Goal: Information Seeking & Learning: Check status

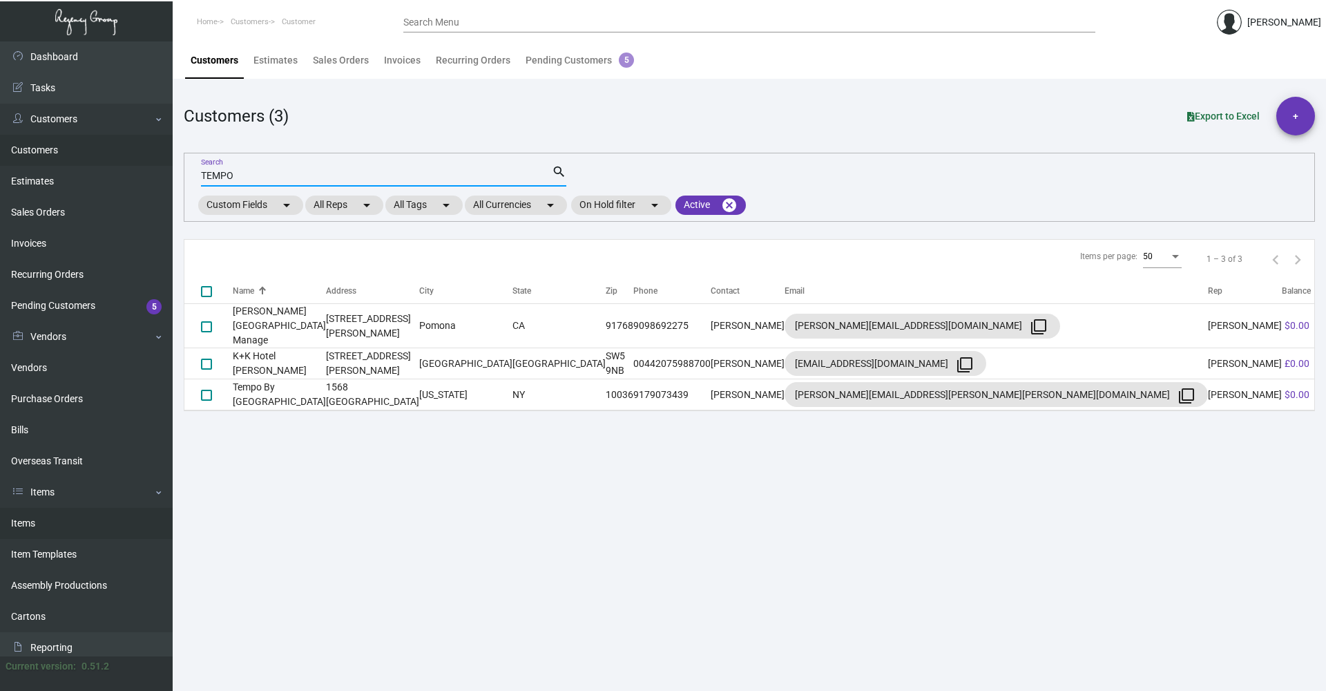
click at [46, 519] on link "Items" at bounding box center [86, 523] width 173 height 31
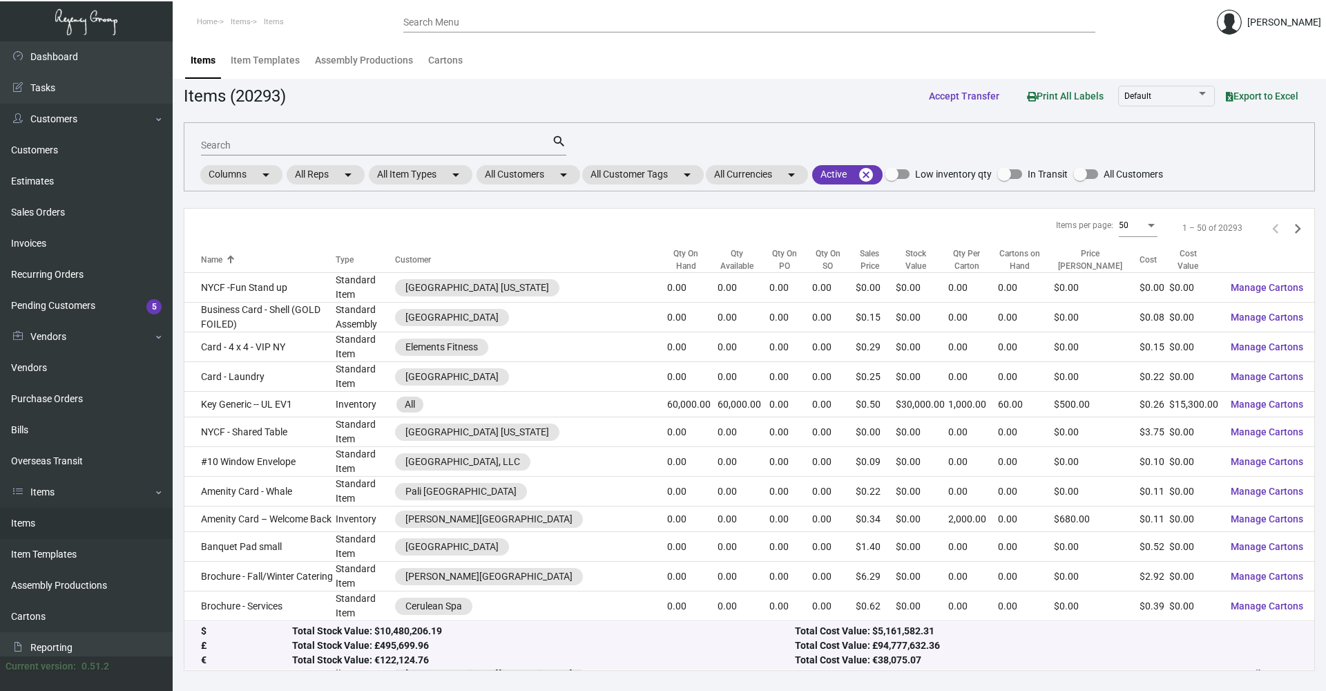
click at [288, 142] on input "Search" at bounding box center [376, 145] width 351 height 11
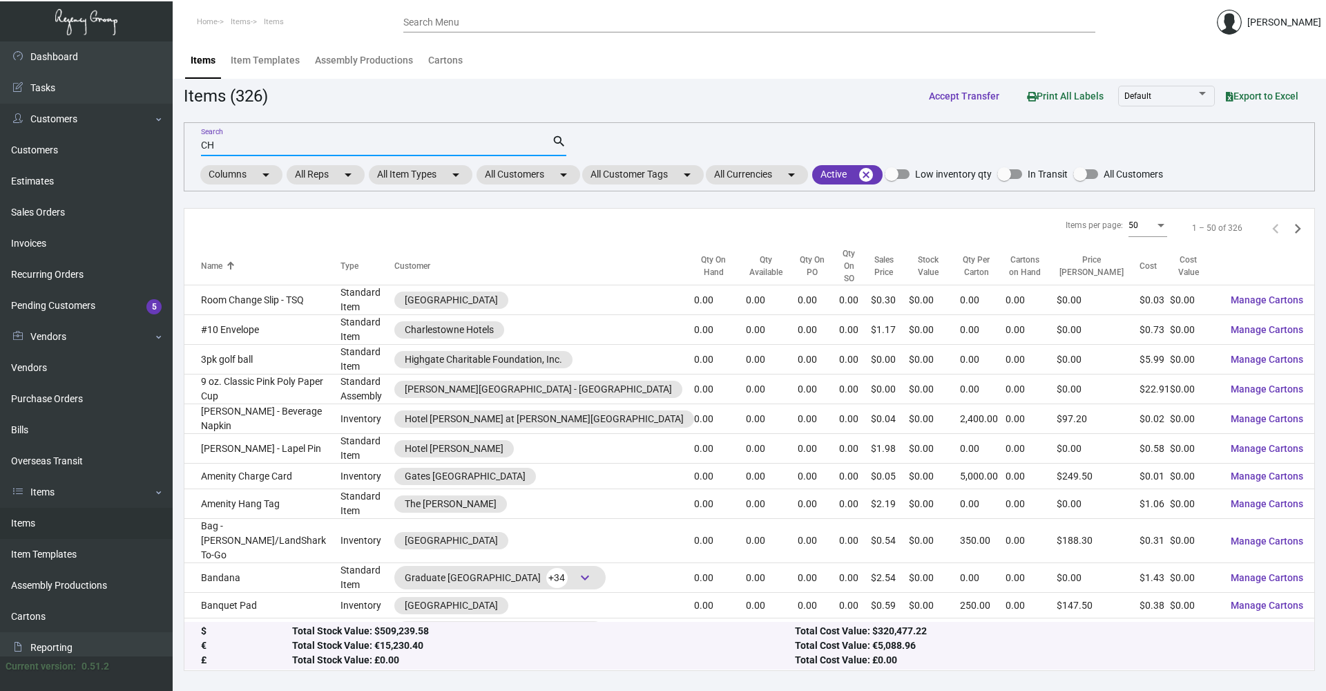
type input "C"
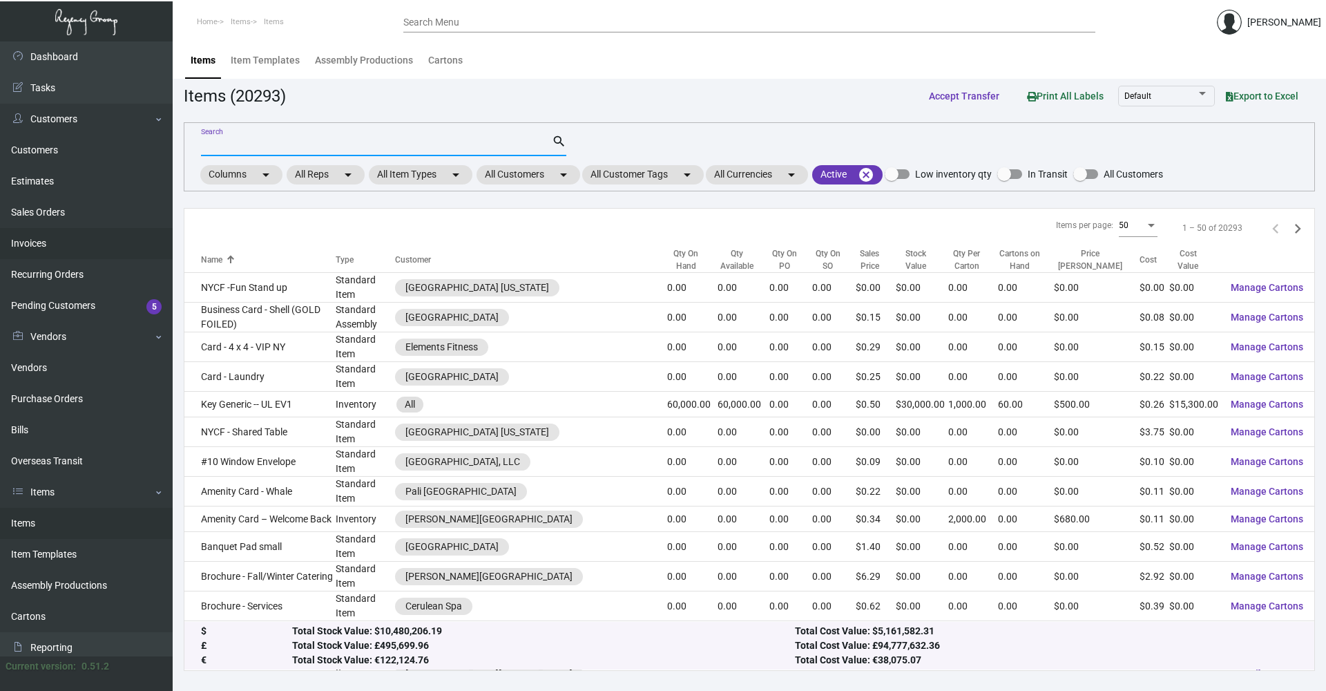
click at [28, 240] on link "Invoices" at bounding box center [86, 243] width 173 height 31
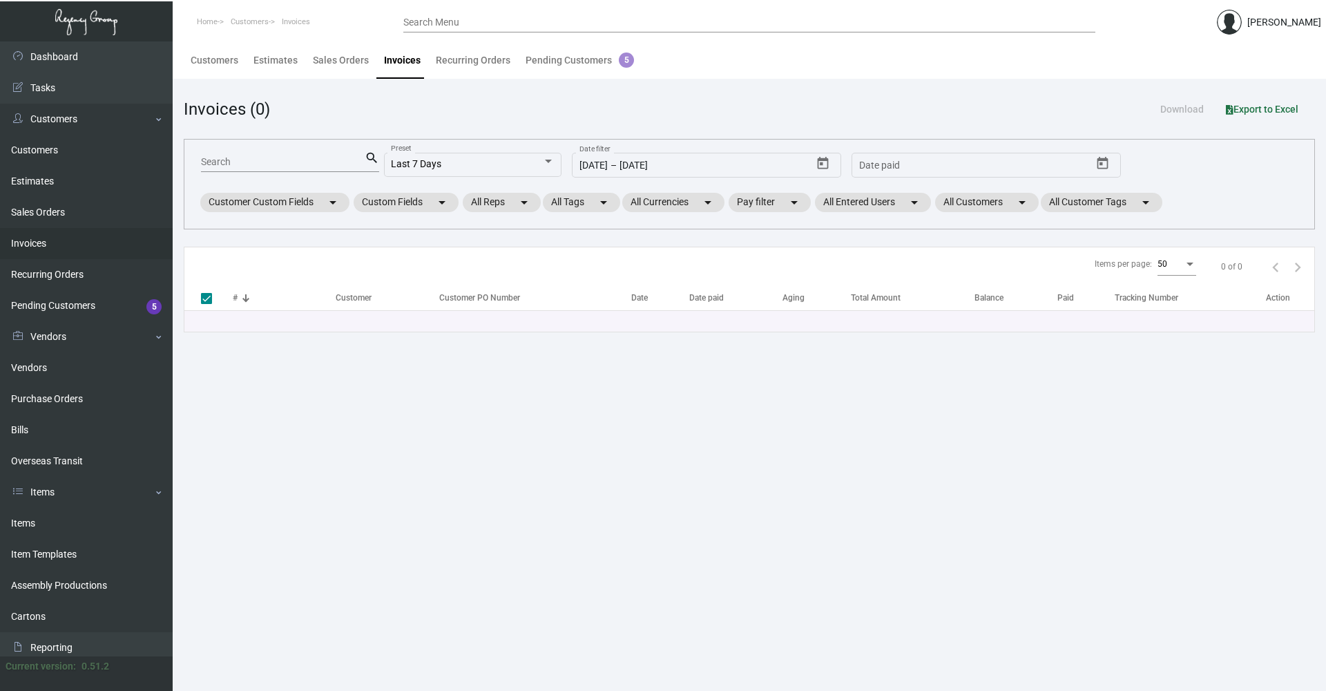
checkbox input "false"
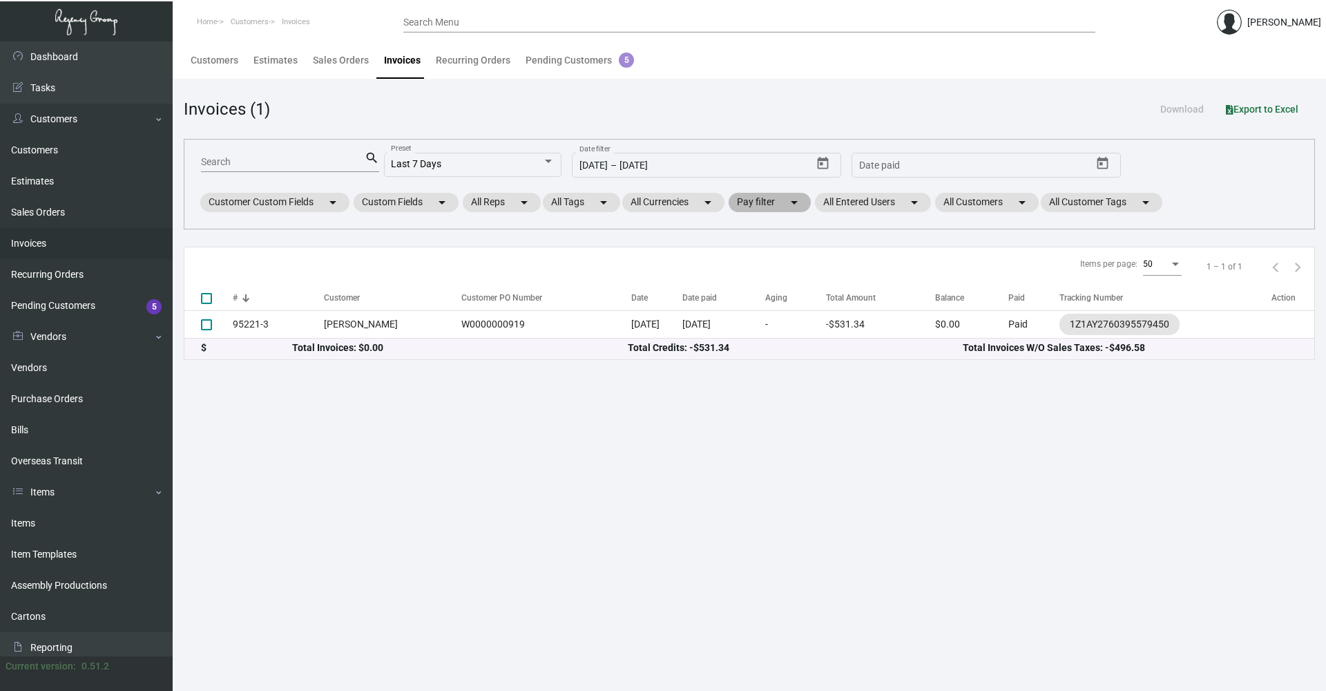
click at [800, 198] on mat-icon "arrow_drop_down" at bounding box center [794, 202] width 17 height 17
click at [775, 289] on span "Open" at bounding box center [771, 286] width 23 height 17
click at [749, 291] on input "Open" at bounding box center [748, 291] width 1 height 1
checkbox input "true"
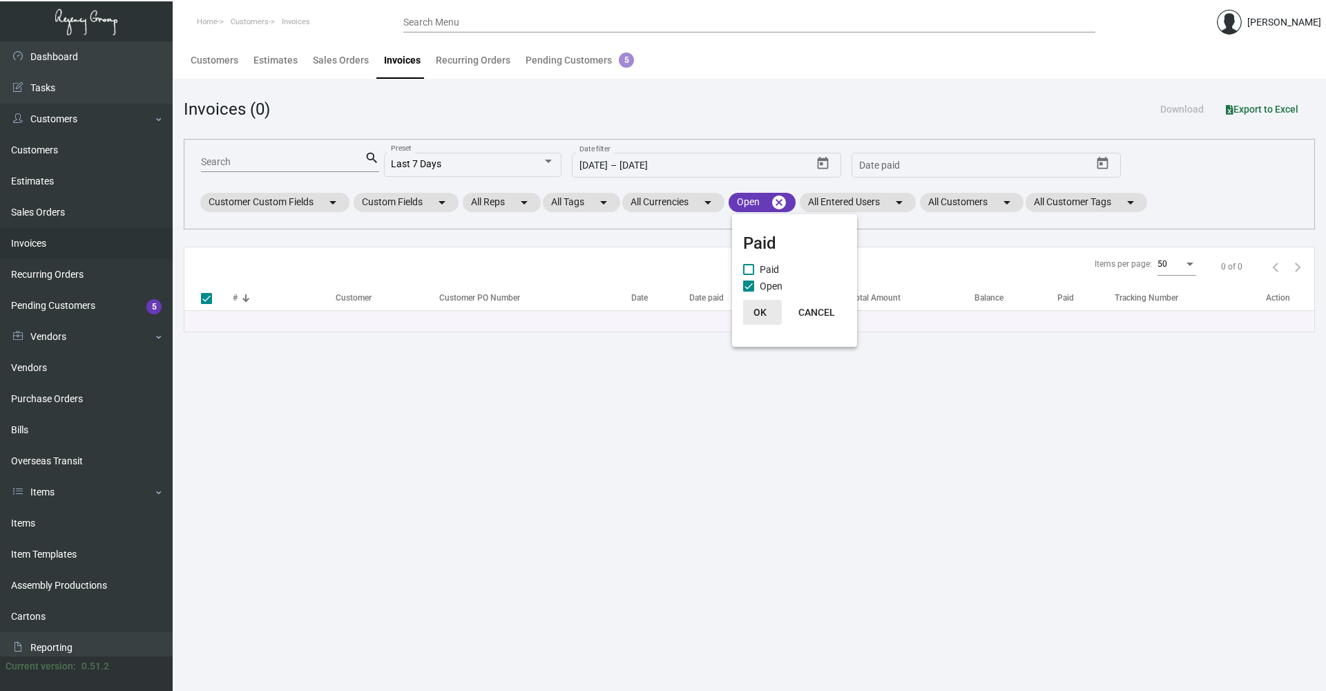
click at [769, 309] on button "OK" at bounding box center [760, 312] width 44 height 25
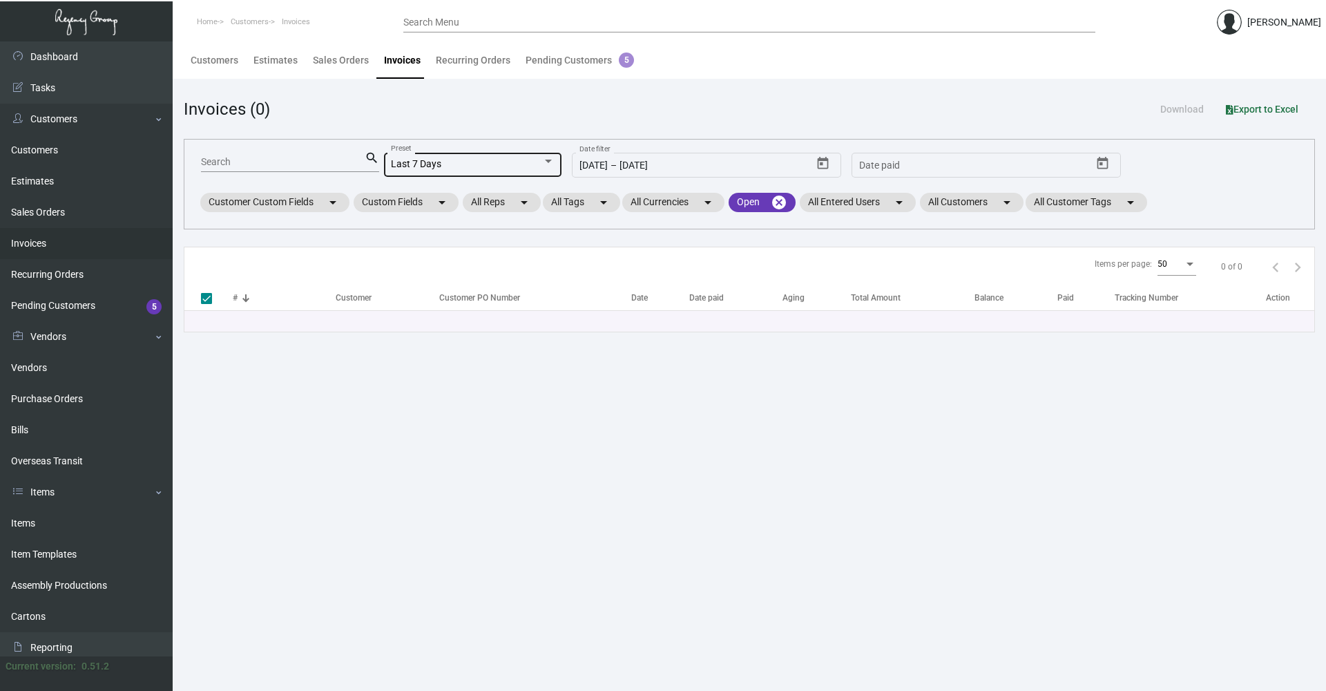
click at [490, 166] on div "Last 7 Days" at bounding box center [466, 164] width 151 height 11
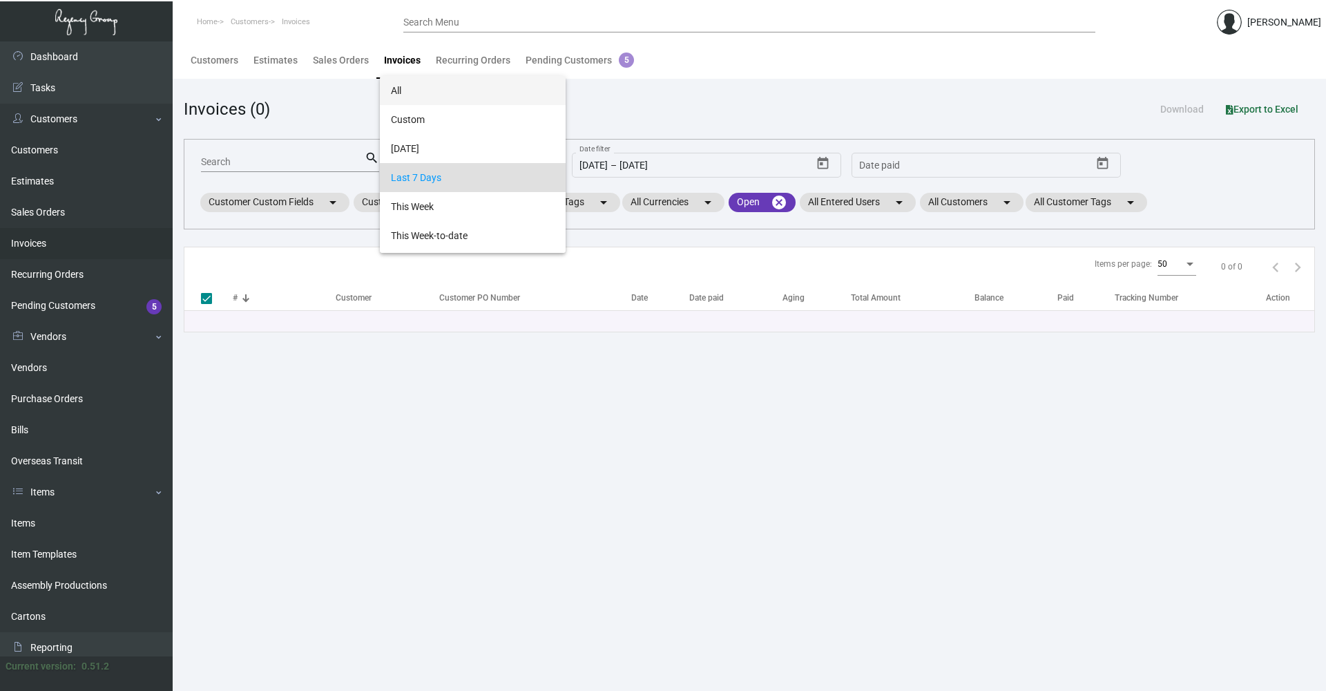
click at [447, 80] on span "All" at bounding box center [473, 90] width 164 height 29
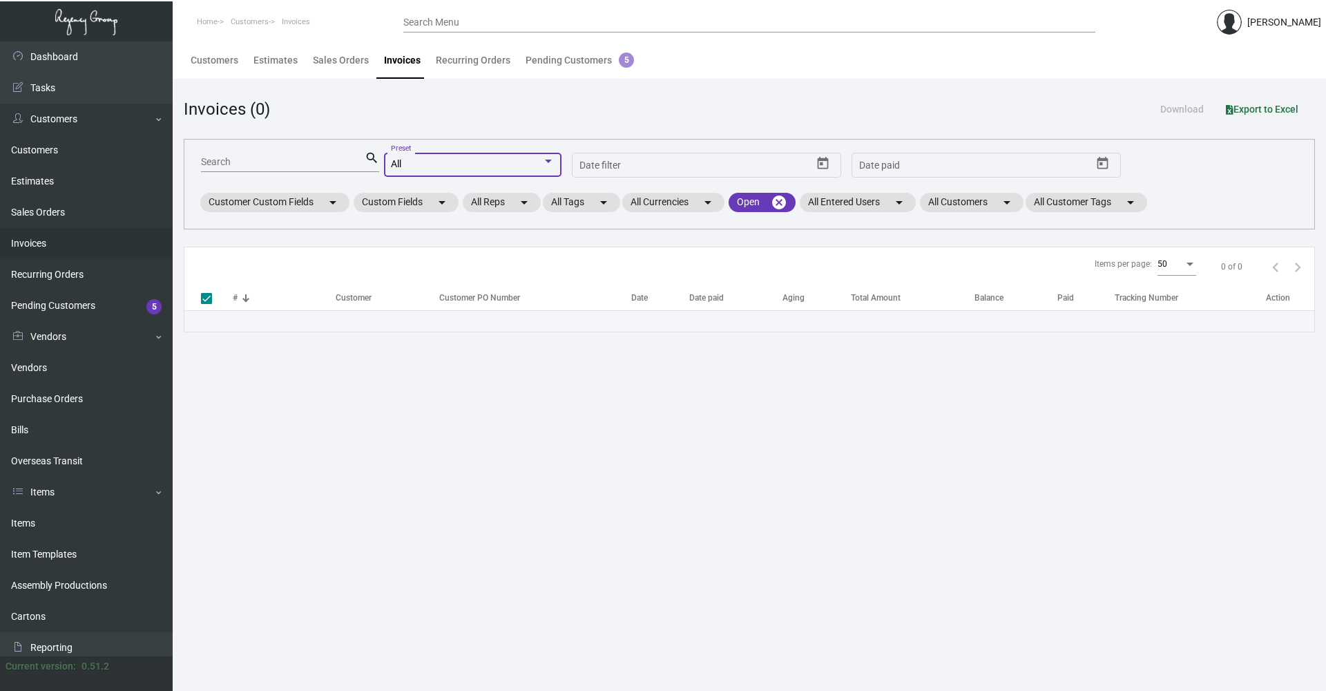
checkbox input "false"
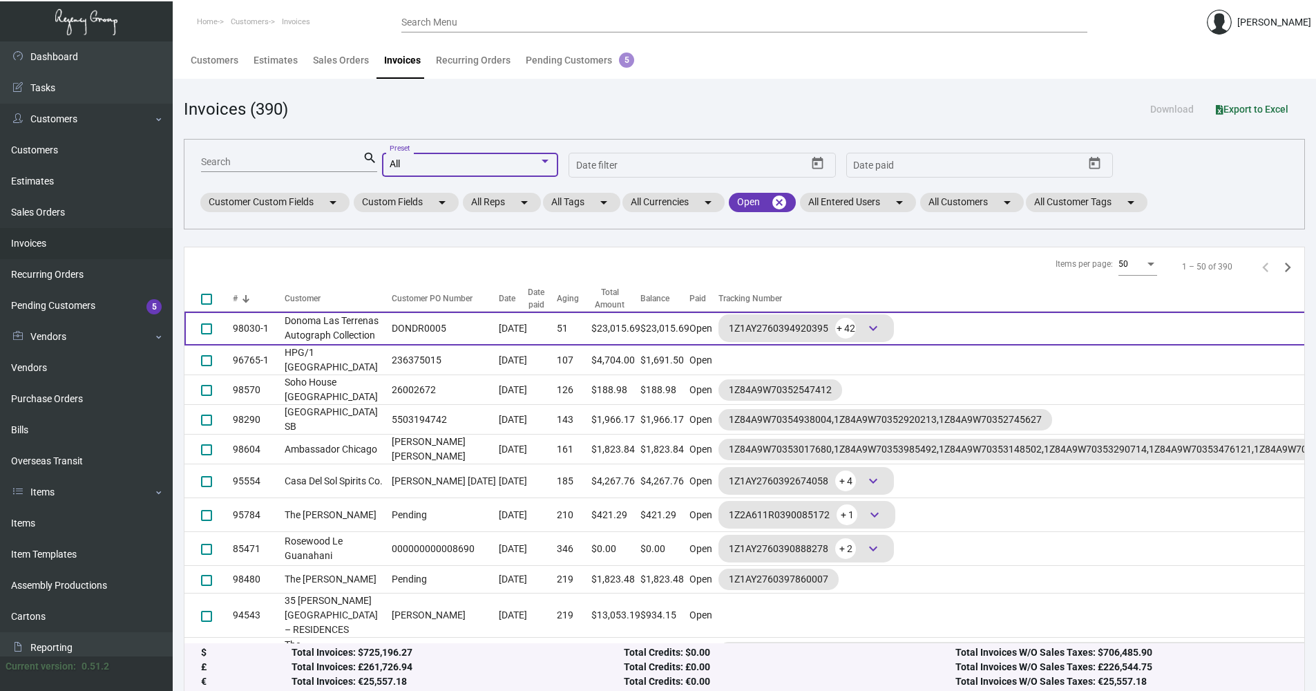
click at [385, 337] on td "DONDR0005" at bounding box center [442, 328] width 114 height 34
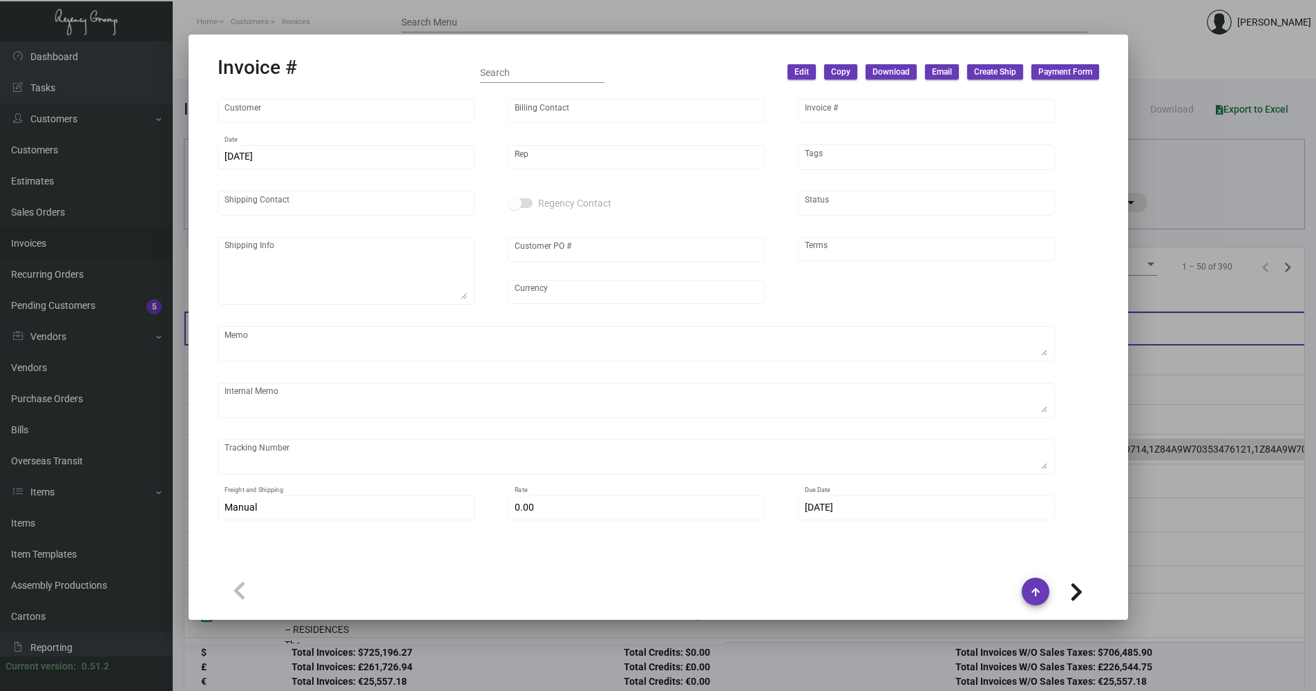
type input "Donoma Las Terrenas Autograph Collection"
type input "[PERSON_NAME]"
type input "98030-1"
type input "[DATE]"
type input "[PERSON_NAME]"
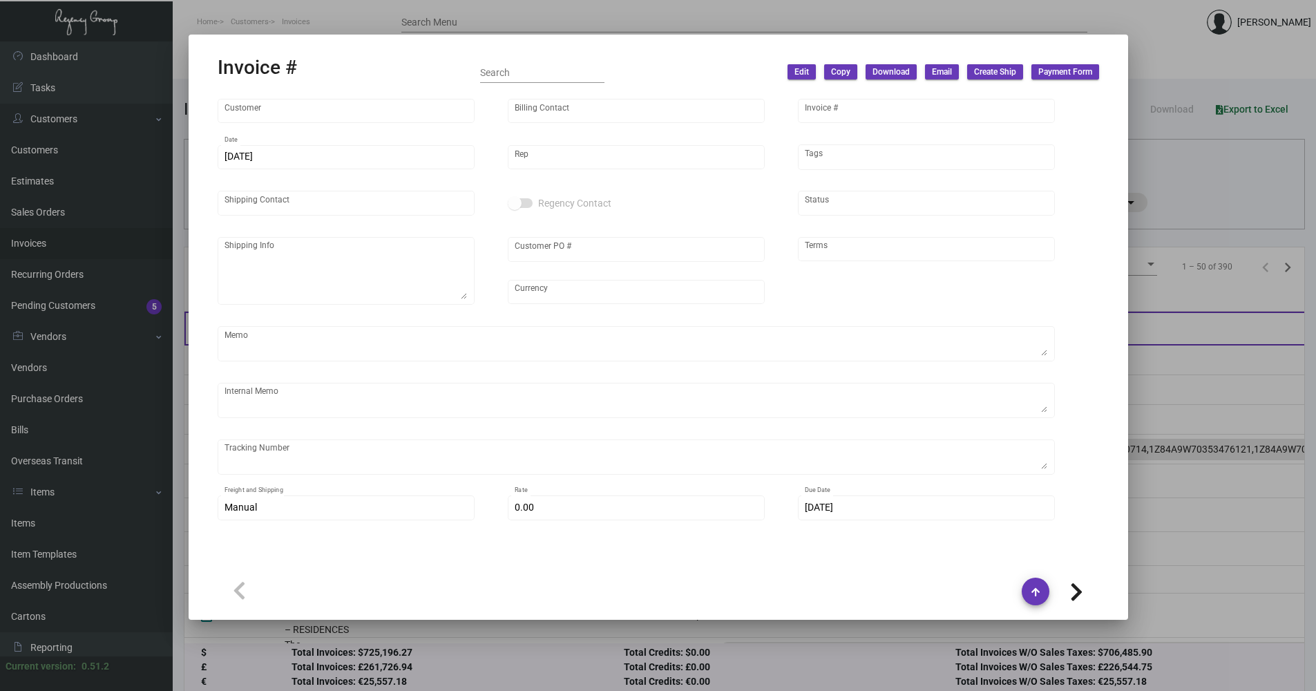
type input "[PERSON_NAME]"
type textarea "Donoma Las Terrenas Autograph Collection -JAVIEROSE [PERSON_NAME] [STREET_ADDRE…"
type input "DONDR0005"
type input "United States Dollar $"
type input "Net 30"
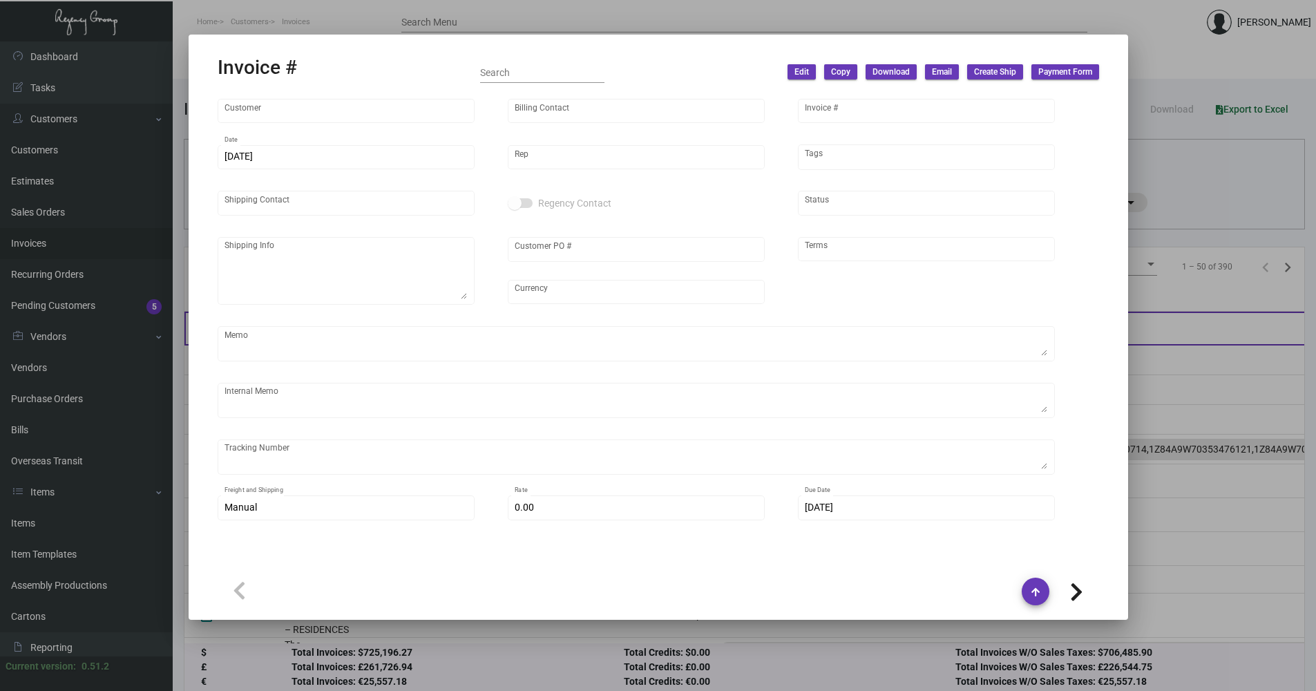
type textarea "Tag Valet - Label provided to vendor to ship to hotel UPS Ground Cost $9.87 Car…"
type input "$ 2,498.74"
type input "[DATE]"
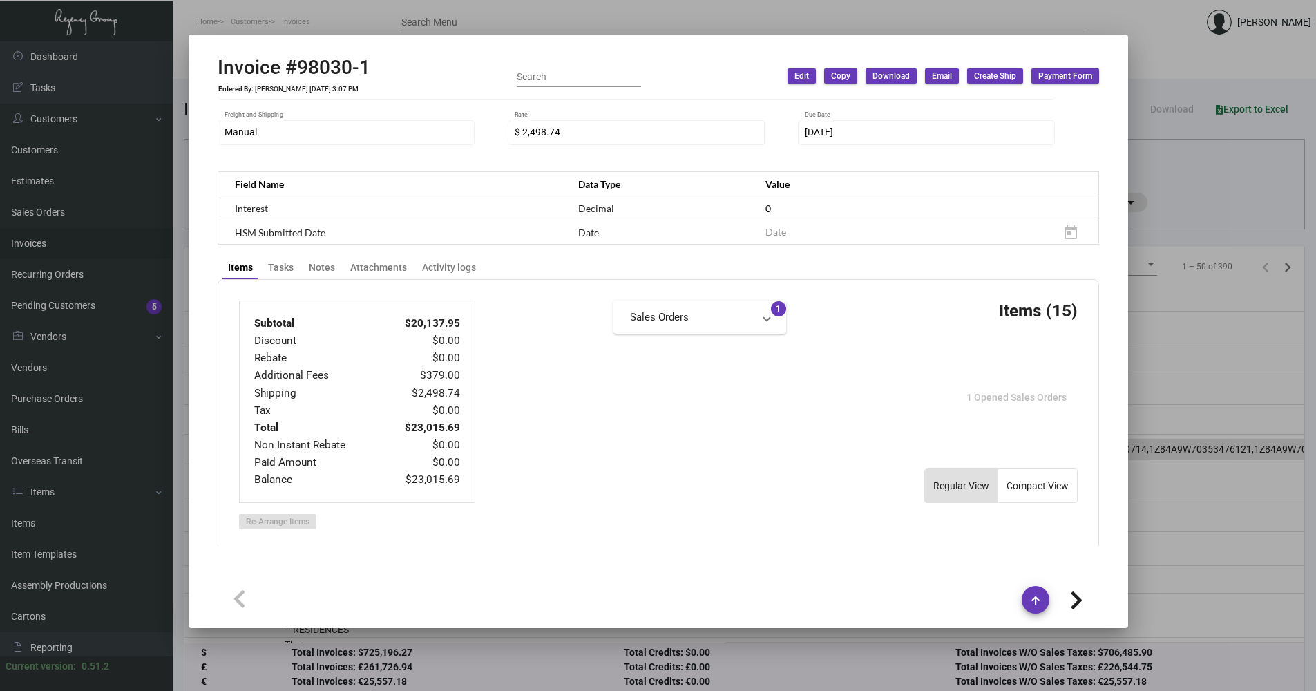
scroll to position [207, 0]
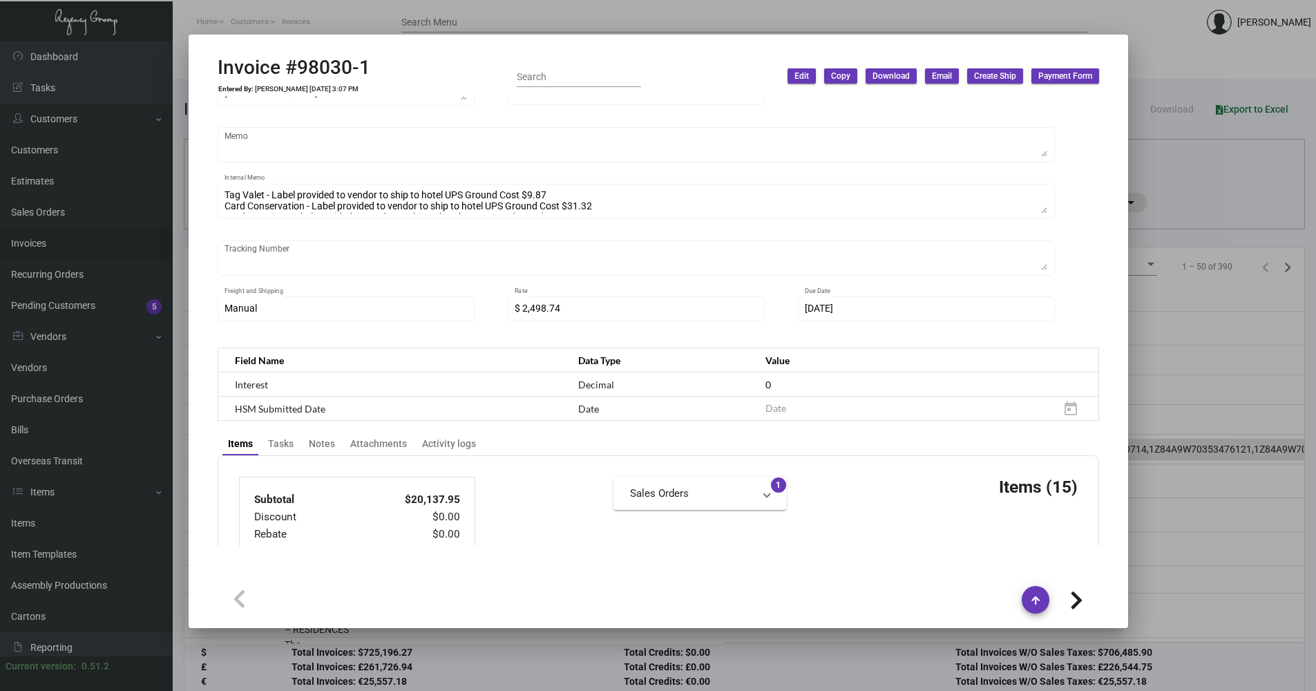
click at [1246, 175] on div at bounding box center [658, 345] width 1316 height 691
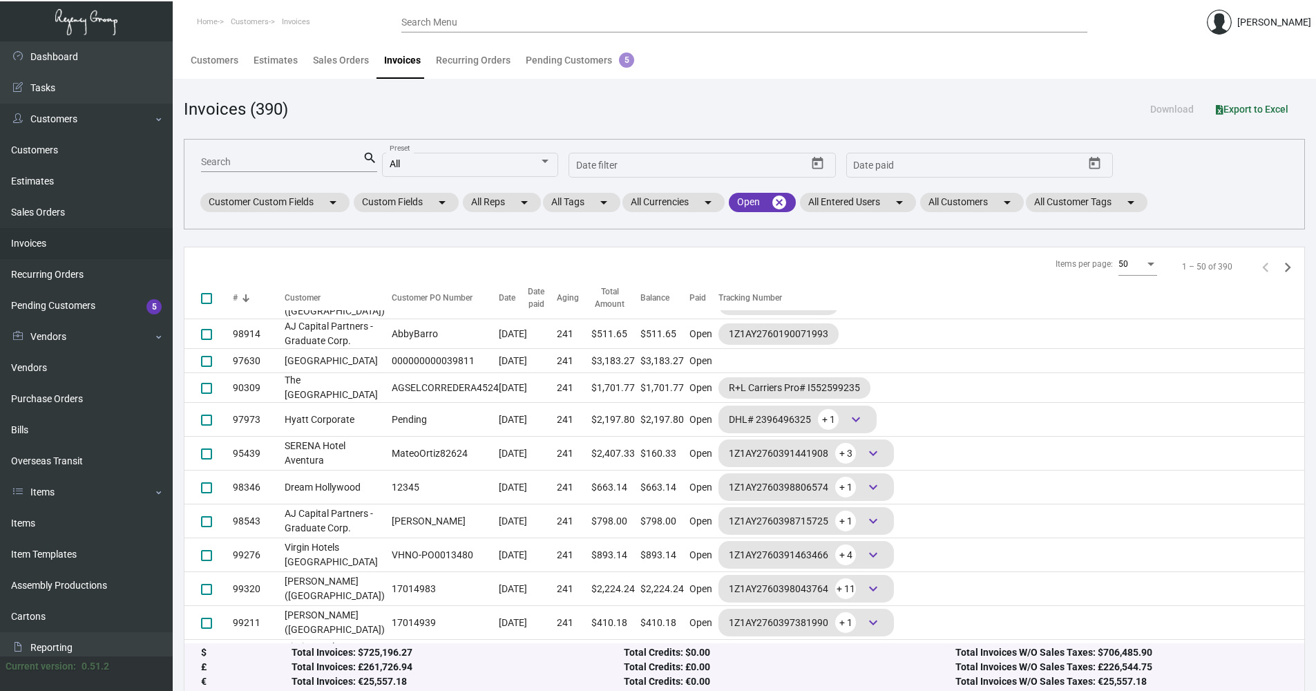
scroll to position [483, 0]
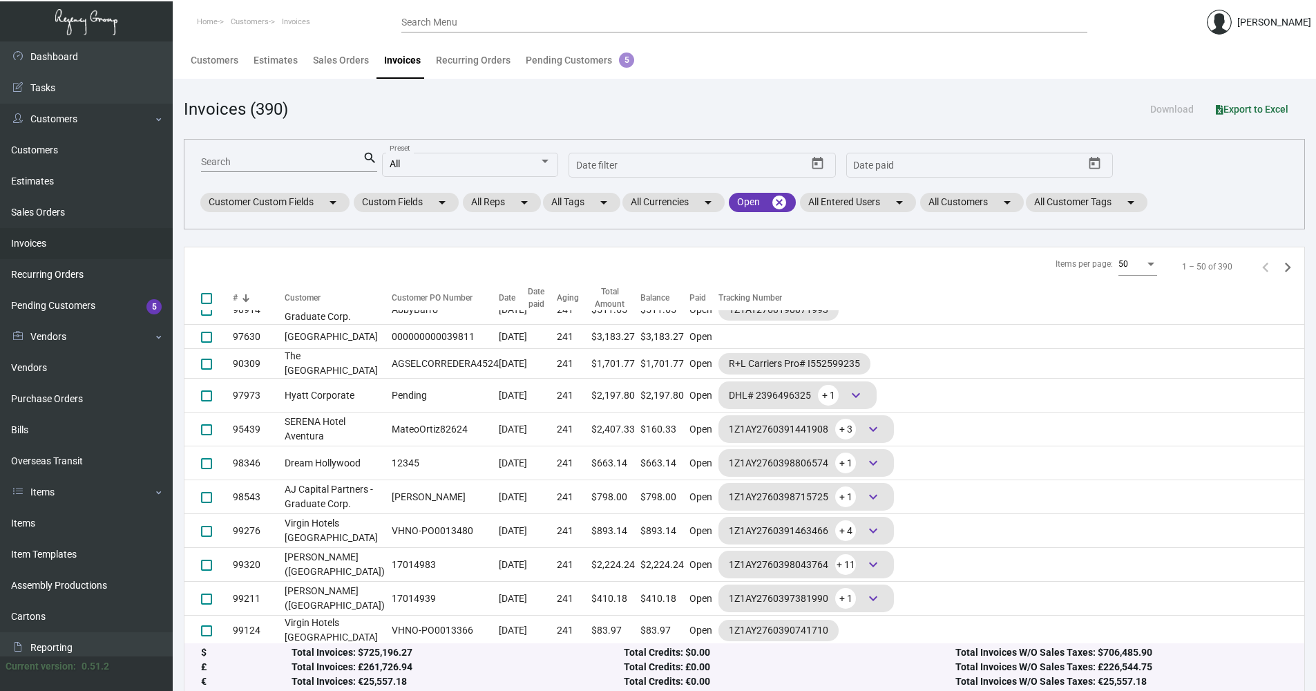
click at [389, 295] on td "17014902" at bounding box center [442, 280] width 114 height 30
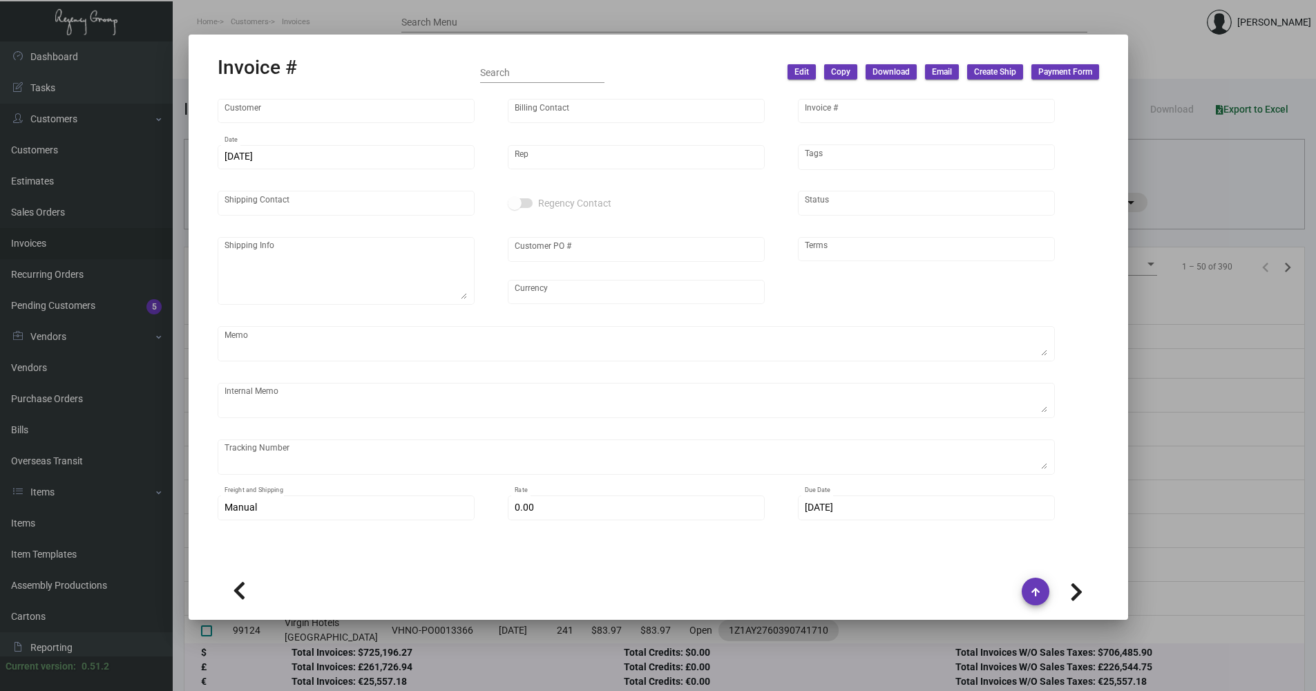
type input "[PERSON_NAME] ([GEOGRAPHIC_DATA])"
type input "AP BILLING"
type input "99073"
type input "[DATE]"
type input "[PERSON_NAME]"
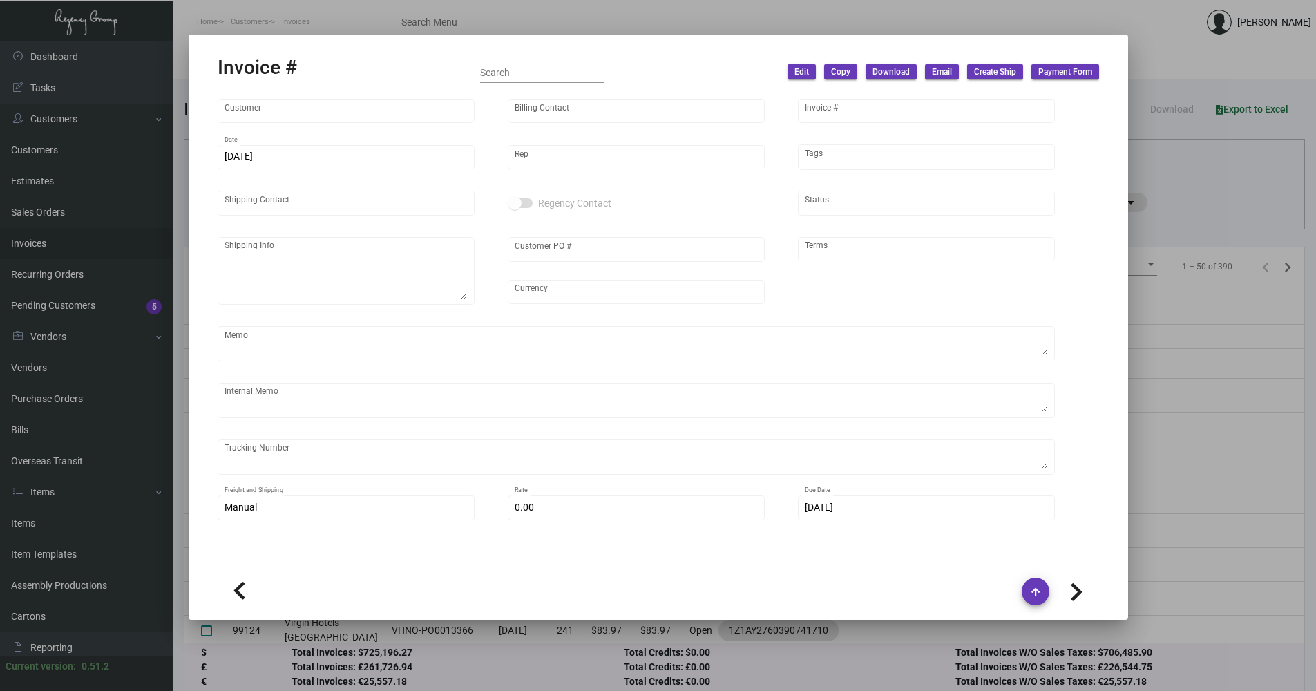
type input "[PERSON_NAME]"
type textarea "[PERSON_NAME] ([GEOGRAPHIC_DATA]) - [GEOGRAPHIC_DATA][PERSON_NAME] [STREET_ADDR…"
type input "17014902"
type input "United States Dollar $"
type input "Net 30"
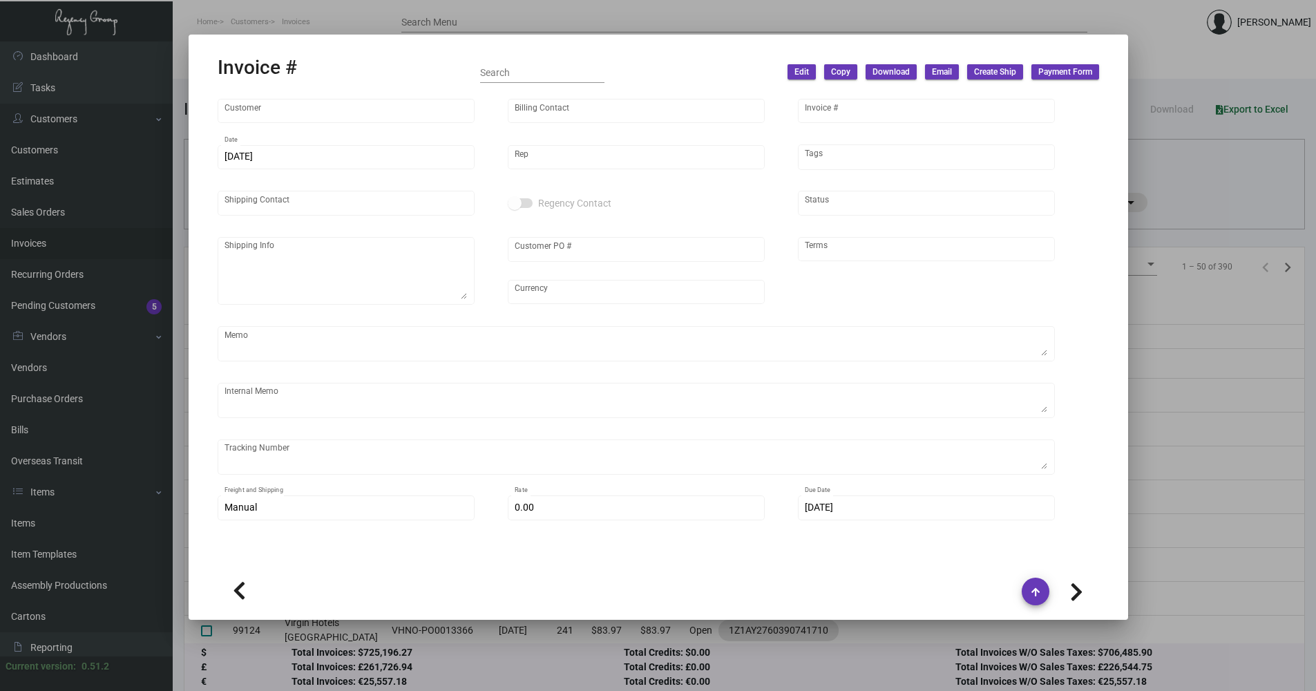
type textarea "$8.35"
type input "$ 35.97"
type input "[DATE]"
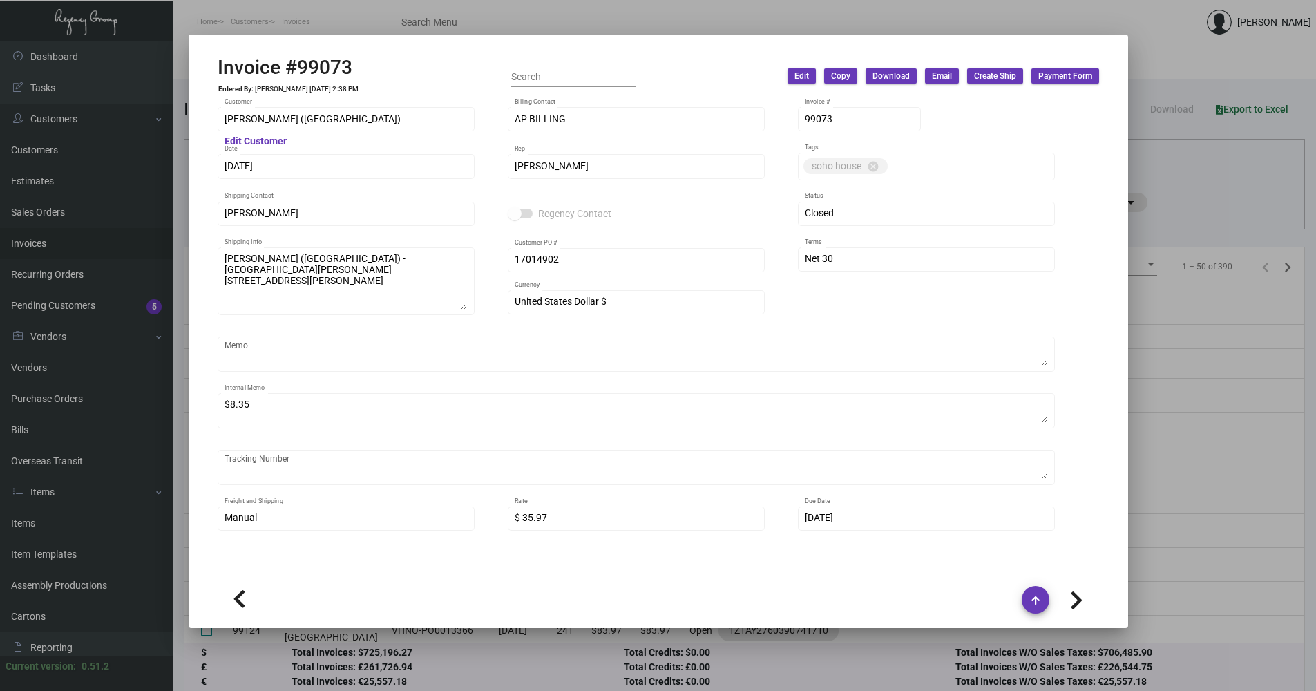
click at [1143, 450] on div at bounding box center [658, 345] width 1316 height 691
